Goal: Find contact information: Find contact information

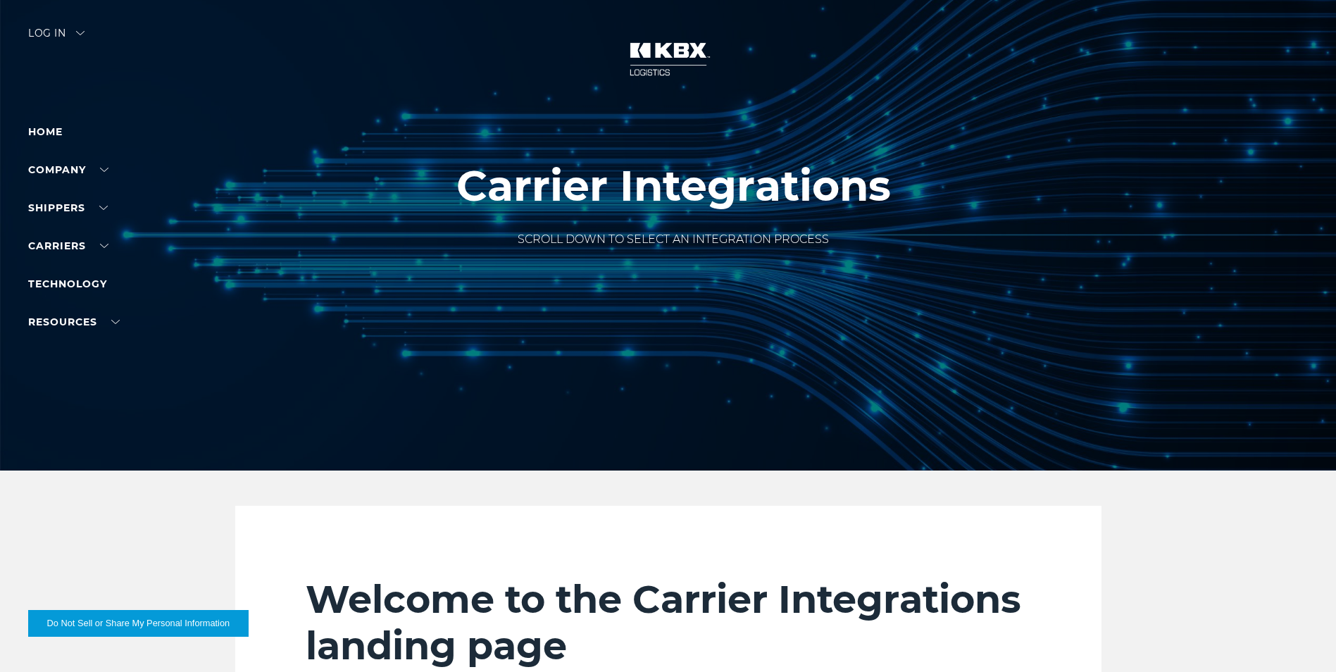
click at [48, 32] on div "Log in" at bounding box center [56, 38] width 56 height 20
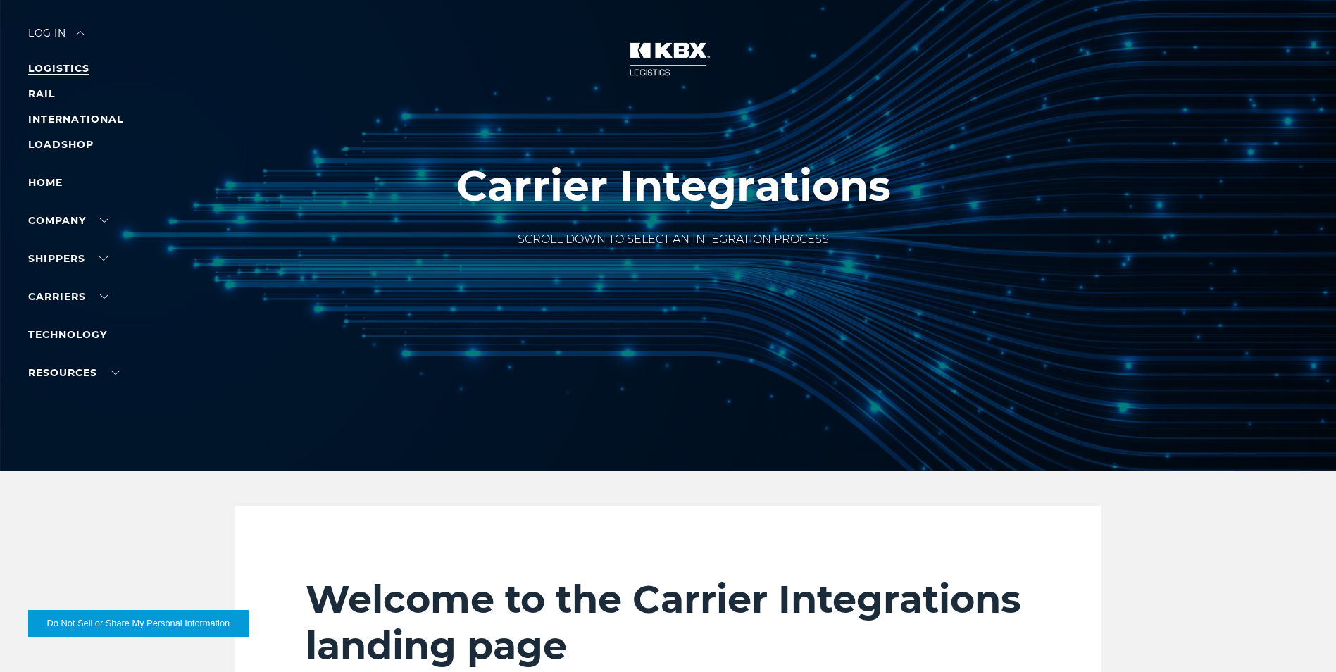
click at [45, 70] on link "LOGISTICS" at bounding box center [58, 68] width 61 height 13
click at [92, 359] on link "Carrier Integrations" at bounding box center [89, 361] width 123 height 11
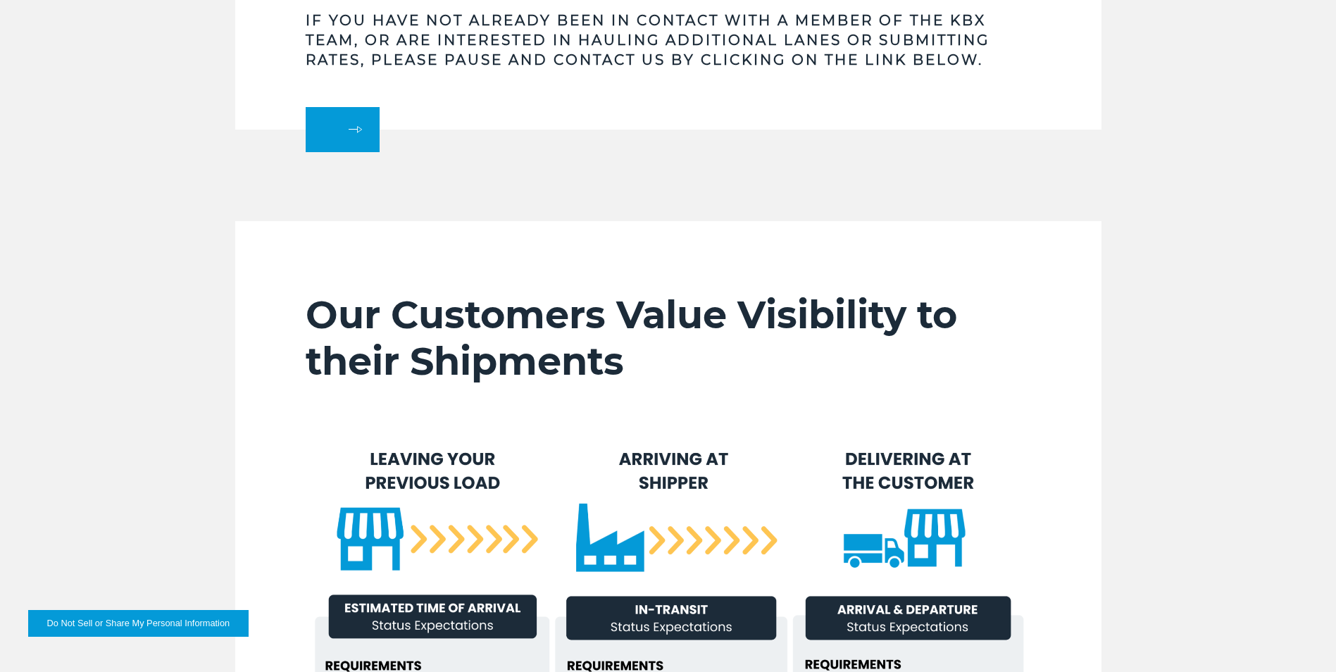
scroll to position [704, 0]
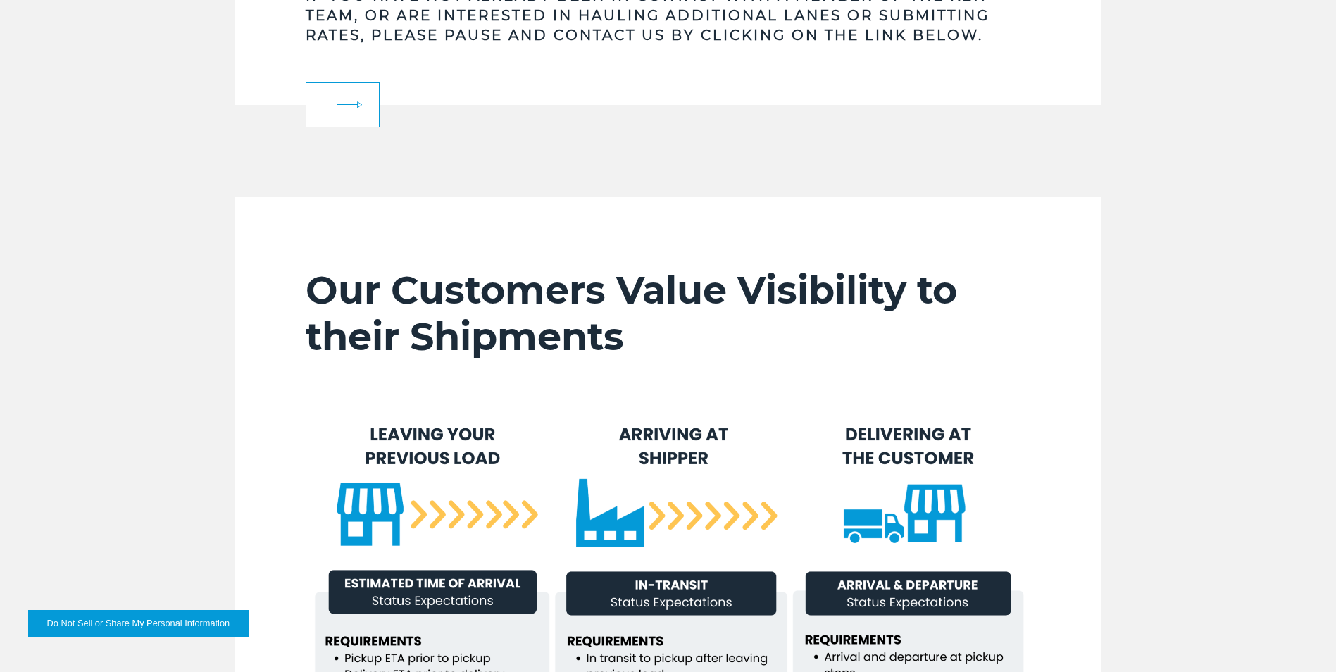
click at [347, 103] on link at bounding box center [343, 104] width 74 height 45
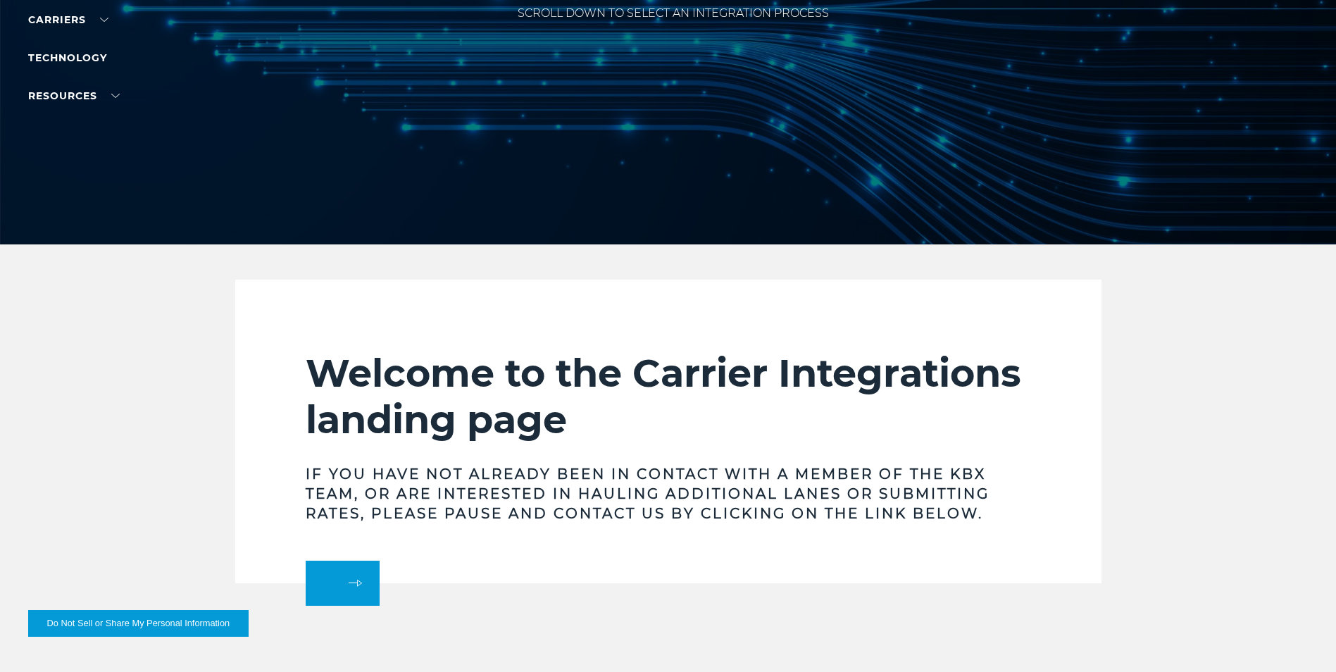
scroll to position [211, 0]
